Goal: Find specific fact: Find contact information

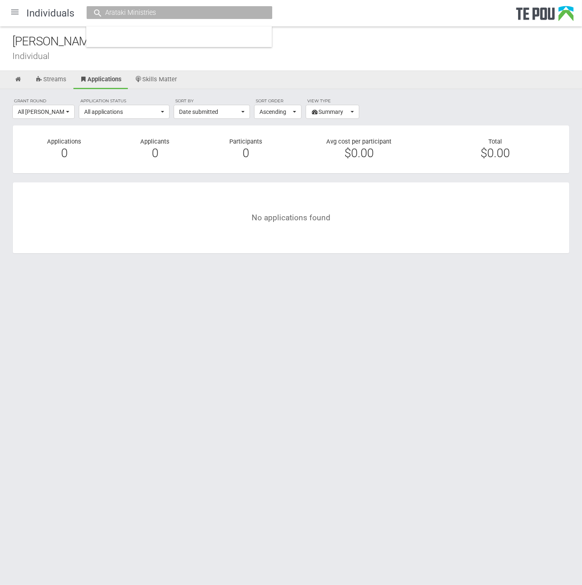
click at [170, 9] on input "Arataki Ministries" at bounding box center [175, 12] width 145 height 9
drag, startPoint x: 174, startPoint y: 13, endPoint x: 128, endPoint y: 11, distance: 46.7
click at [128, 11] on input "Arataki Ministries" at bounding box center [175, 12] width 145 height 9
type input "Arataki"
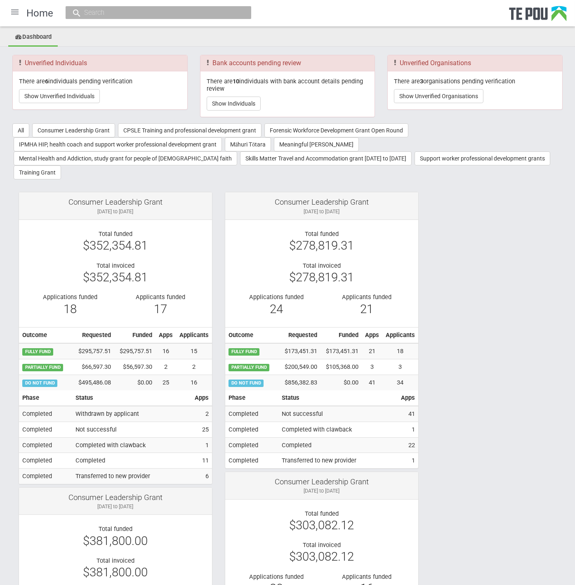
click at [140, 10] on input "text" at bounding box center [154, 12] width 145 height 9
paste input "Arataki Ministries"
type input "Arataki Ministries"
click at [142, 35] on span "AratakiMinistriesLtd" at bounding box center [159, 38] width 47 height 6
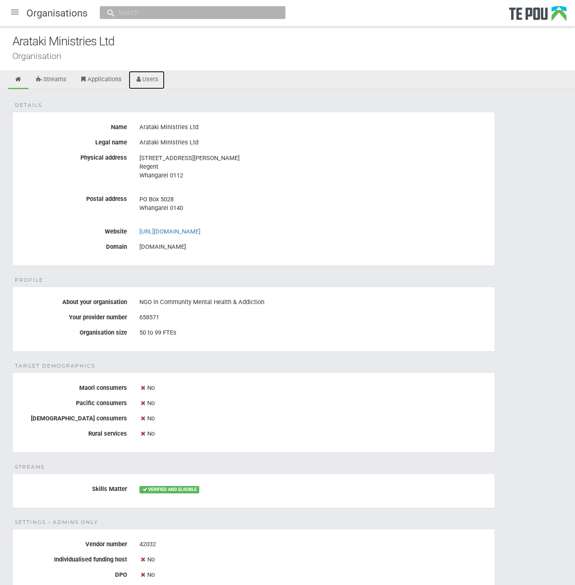
click at [161, 82] on link "Users" at bounding box center [147, 80] width 36 height 18
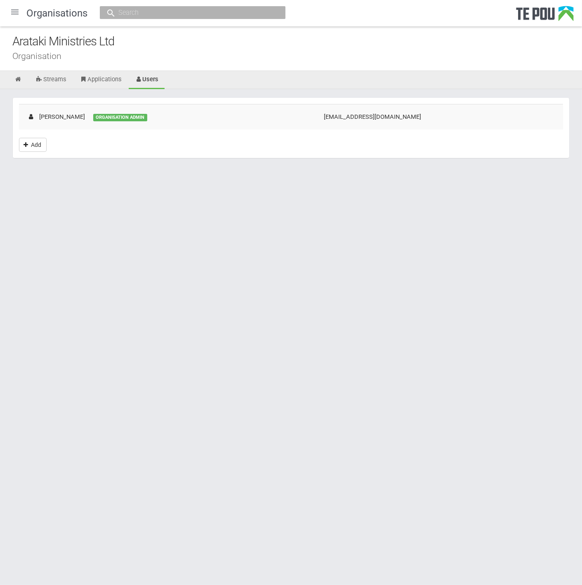
click at [104, 112] on td "Jan McCarron ORGANISATION ADMIN" at bounding box center [167, 116] width 297 height 25
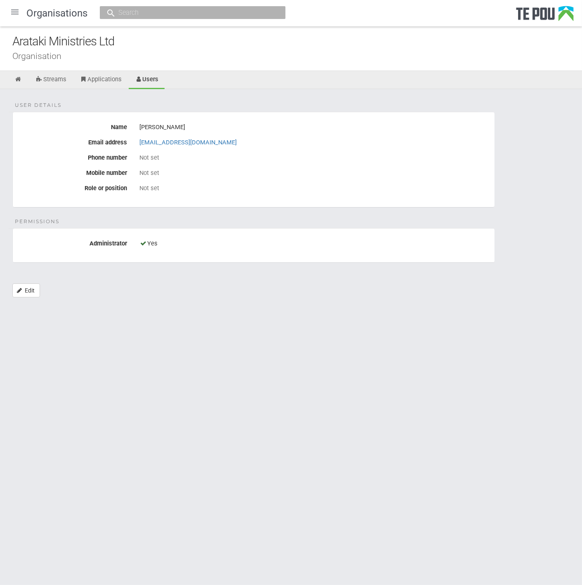
click at [310, 321] on body "Home Applications [PERSON_NAME] Applicants Organisations Individuals Moderation…" at bounding box center [291, 163] width 582 height 326
click at [310, 321] on body "Home Applications Grant rounds Applicants Organisations Individuals Moderation …" at bounding box center [291, 163] width 582 height 326
drag, startPoint x: 310, startPoint y: 321, endPoint x: 210, endPoint y: 369, distance: 110.6
click at [210, 369] on html "Home Applications Grant rounds Applicants Organisations Individuals Moderation …" at bounding box center [291, 292] width 582 height 585
click at [18, 78] on icon at bounding box center [18, 79] width 8 height 6
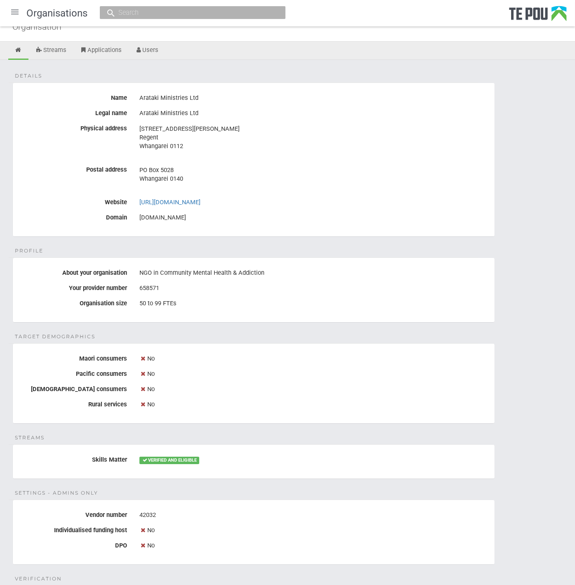
scroll to position [257, 0]
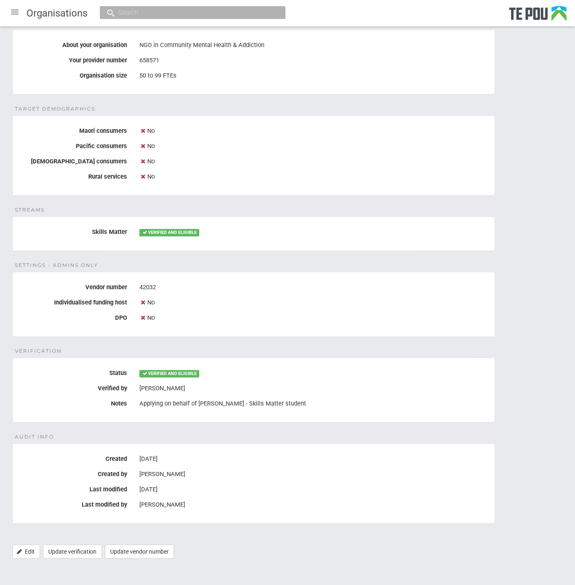
click at [210, 480] on fieldset "Audit Info Created [DATE] Created by [PERSON_NAME] Last modified [DATE] Last mo…" at bounding box center [253, 484] width 483 height 80
click at [210, 480] on fieldset "Audit Info Created 15 Aug 2022 Created by Jan McCarron Last modified 19 Sep 202…" at bounding box center [253, 484] width 483 height 80
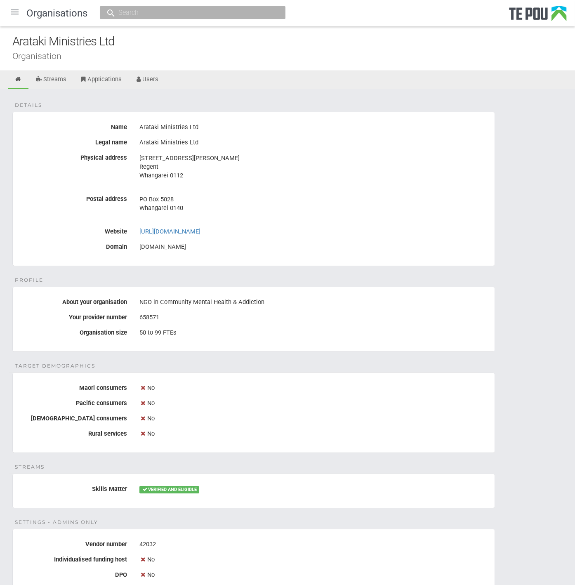
scroll to position [0, 0]
drag, startPoint x: 222, startPoint y: 123, endPoint x: 140, endPoint y: 125, distance: 81.3
click at [140, 125] on div "Arataki Ministries Ltd" at bounding box center [313, 128] width 349 height 14
copy div "Arataki Ministries Ltd"
click at [151, 85] on link "Users" at bounding box center [147, 80] width 36 height 18
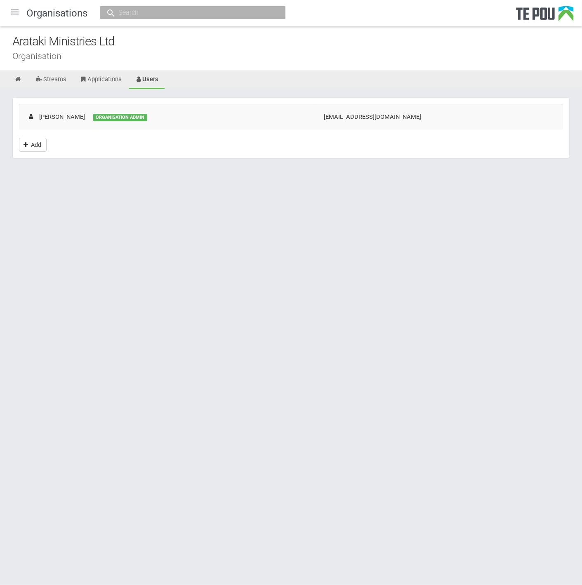
click at [113, 116] on div "ORGANISATION ADMIN" at bounding box center [120, 117] width 54 height 7
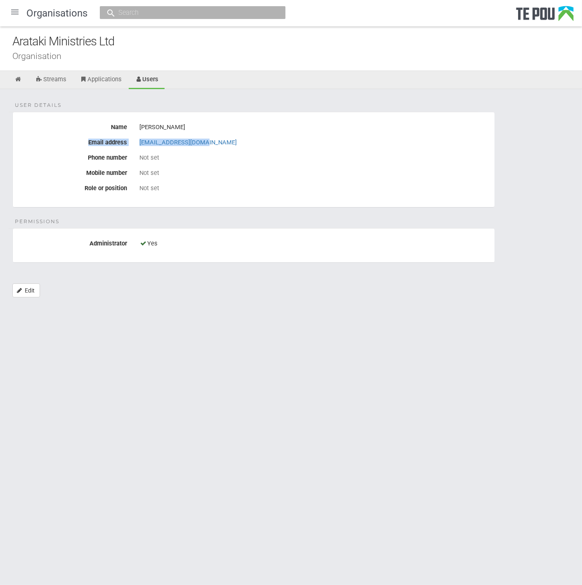
drag, startPoint x: 213, startPoint y: 143, endPoint x: 79, endPoint y: 140, distance: 134.2
click at [79, 140] on div "Email address [EMAIL_ADDRESS][DOMAIN_NAME]" at bounding box center [254, 143] width 482 height 14
copy div "Email address [EMAIL_ADDRESS][DOMAIN_NAME]"
click at [190, 15] on input "text" at bounding box center [188, 12] width 145 height 9
paste input "[EMAIL_ADDRESS][DOMAIN_NAME]"
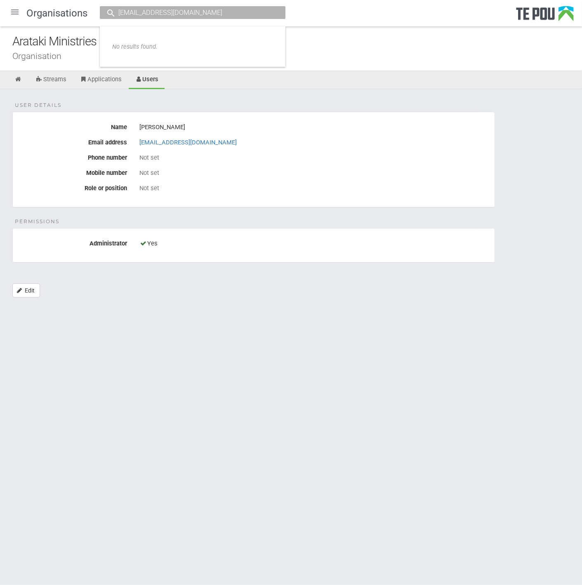
type input "[EMAIL_ADDRESS][DOMAIN_NAME]"
click at [343, 45] on div "Arataki Ministries Ltd" at bounding box center [297, 42] width 570 height 18
click at [322, 108] on div "User details Name [PERSON_NAME] Email address [EMAIL_ADDRESS][DOMAIN_NAME] Phon…" at bounding box center [291, 197] width 582 height 217
click at [232, 11] on input "[EMAIL_ADDRESS][DOMAIN_NAME]" at bounding box center [188, 12] width 145 height 9
click at [26, 223] on span "Permissions" at bounding box center [37, 221] width 45 height 7
